Goal: Information Seeking & Learning: Learn about a topic

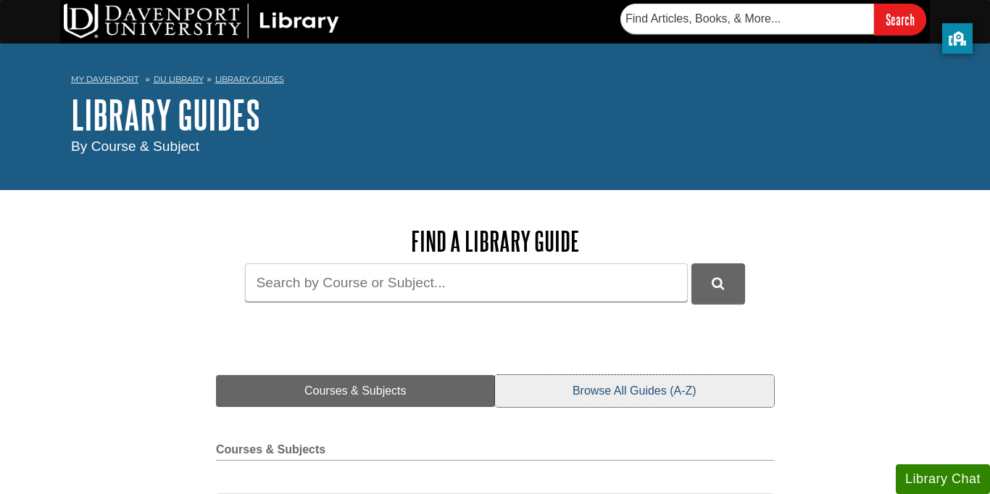
click at [635, 397] on link "Browse All Guides (A-Z)" at bounding box center [634, 391] width 279 height 32
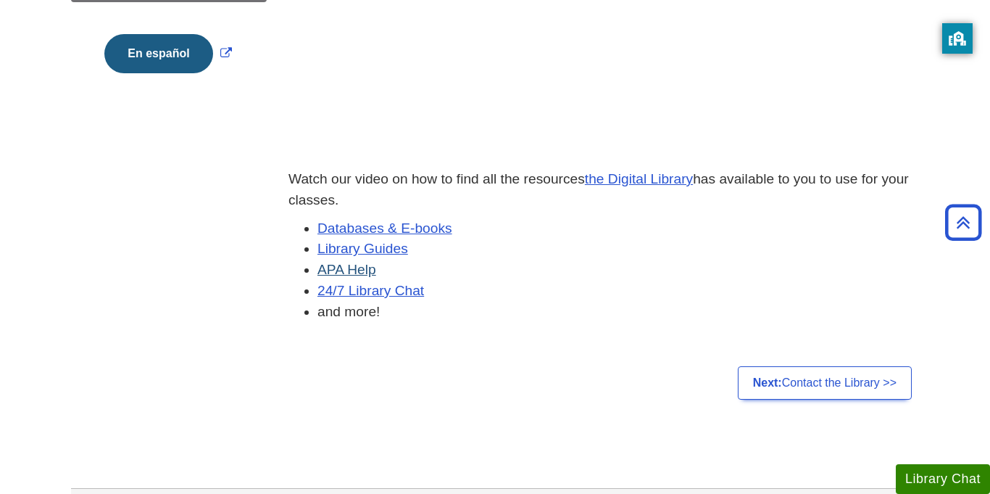
scroll to position [401, 0]
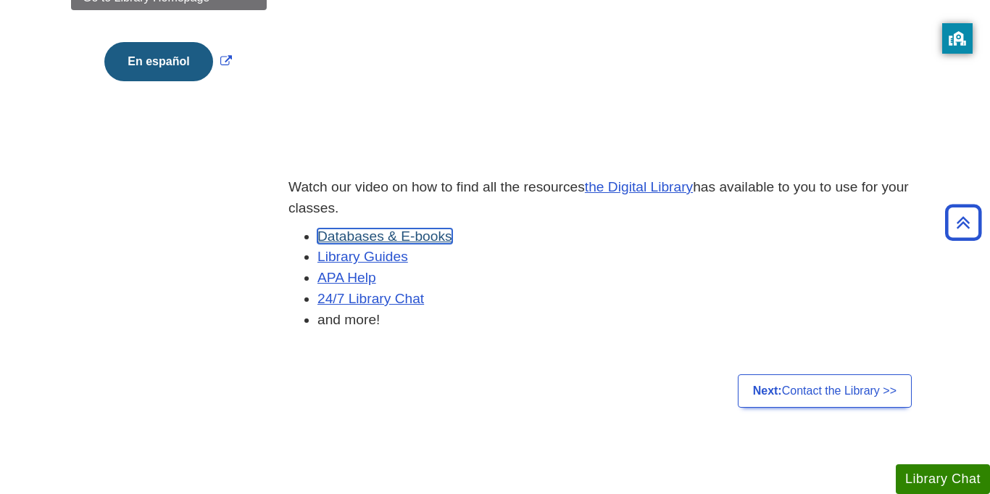
click at [429, 233] on link "Databases & E-books" at bounding box center [384, 235] width 135 height 15
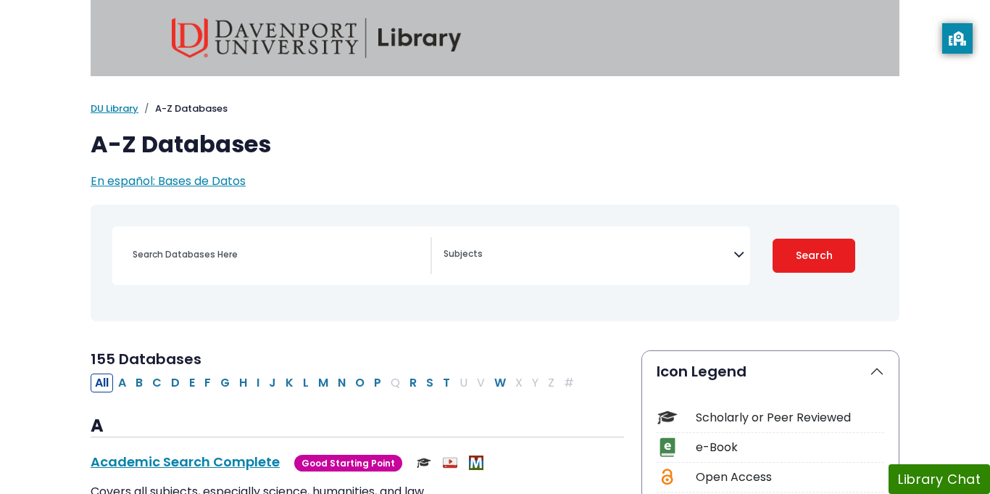
select select "Database Subject Filter"
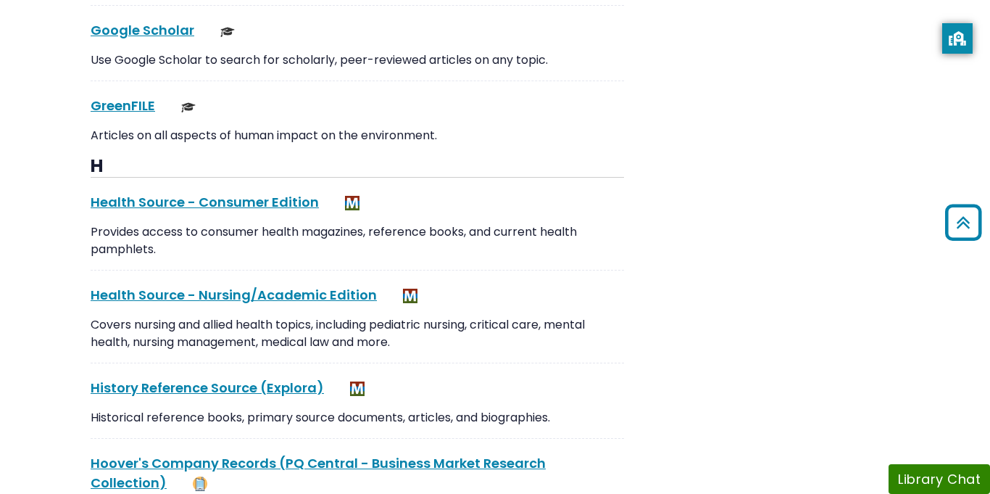
scroll to position [6845, 0]
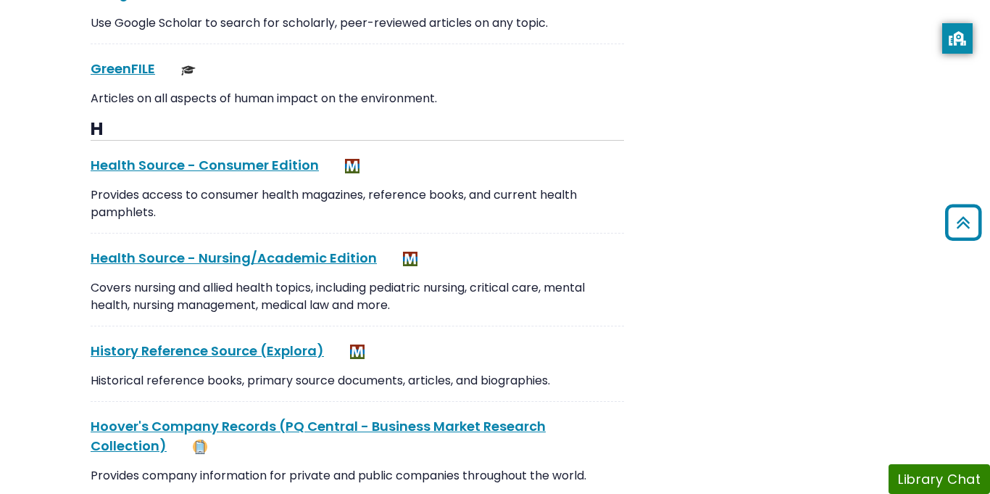
click at [184, 133] on div "H Health Source - Consumer Edition This link opens in a new window Provides acc…" at bounding box center [357, 354] width 533 height 470
click at [183, 133] on div "H Health Source - Consumer Edition This link opens in a new window Provides acc…" at bounding box center [357, 354] width 533 height 470
click at [215, 160] on div "Health Source - Consumer Edition This link opens in a new window Provides acces…" at bounding box center [357, 194] width 533 height 78
click at [217, 156] on link "Health Source - Consumer Edition This link opens in a new window" at bounding box center [205, 165] width 228 height 18
